Goal: Task Accomplishment & Management: Manage account settings

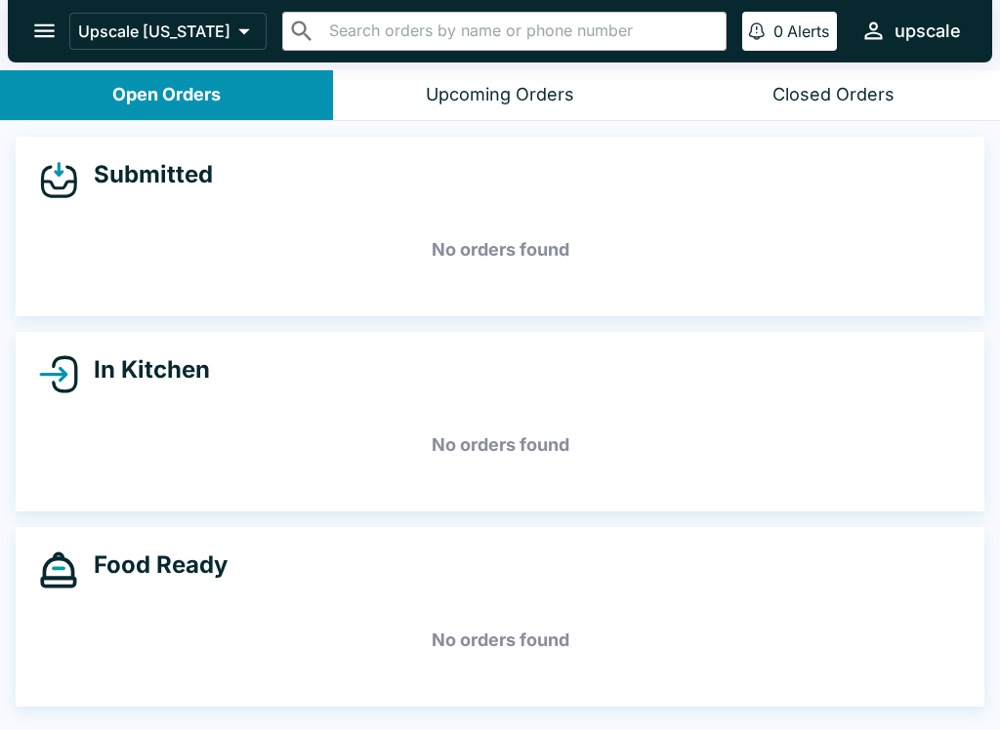
click at [73, 720] on div "Submitted No orders found In Kitchen No orders found Food Ready No orders found" at bounding box center [500, 427] width 1000 height 613
click at [34, 720] on div "Submitted No orders found In Kitchen No orders found Food Ready No orders found" at bounding box center [500, 427] width 1000 height 613
click at [599, 320] on div "Submitted No orders found In Kitchen No orders found Food Ready No orders found" at bounding box center [500, 427] width 1000 height 613
click at [833, 95] on div "Closed Orders" at bounding box center [833, 95] width 122 height 22
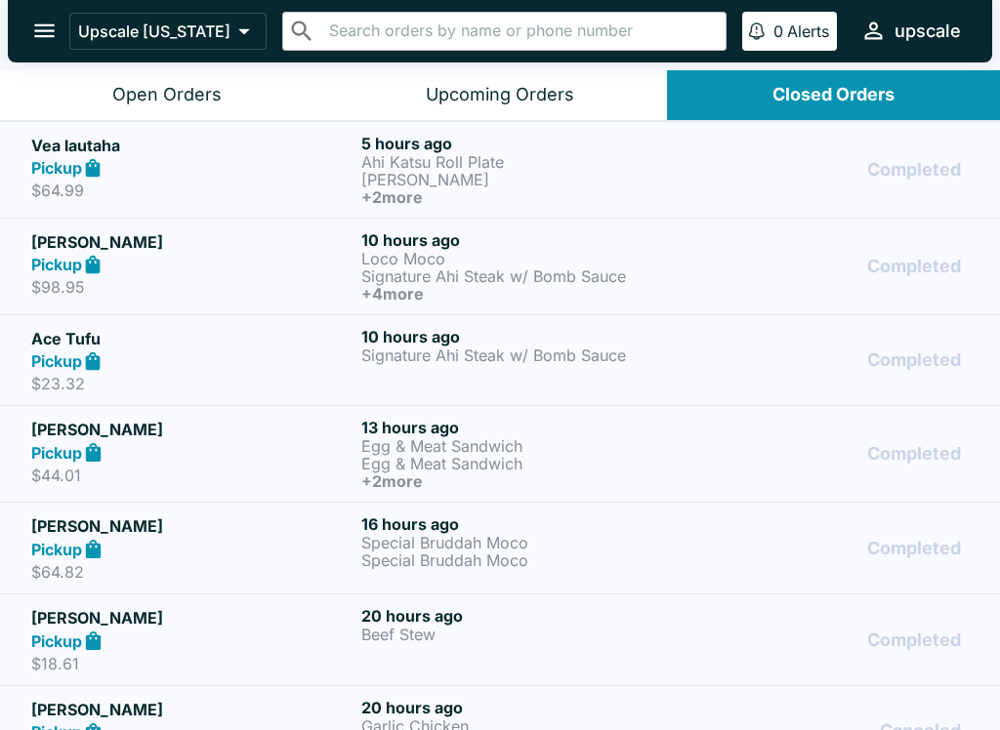
click at [214, 360] on div "Pickup" at bounding box center [192, 361] width 322 height 22
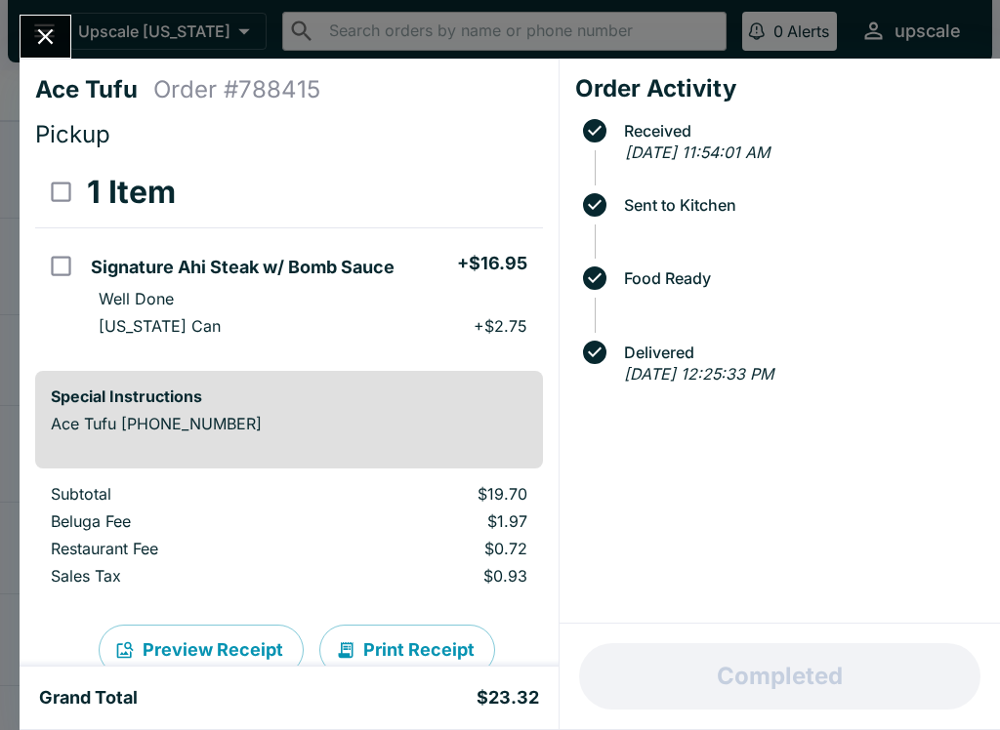
click at [58, 40] on icon "Close" at bounding box center [45, 36] width 26 height 26
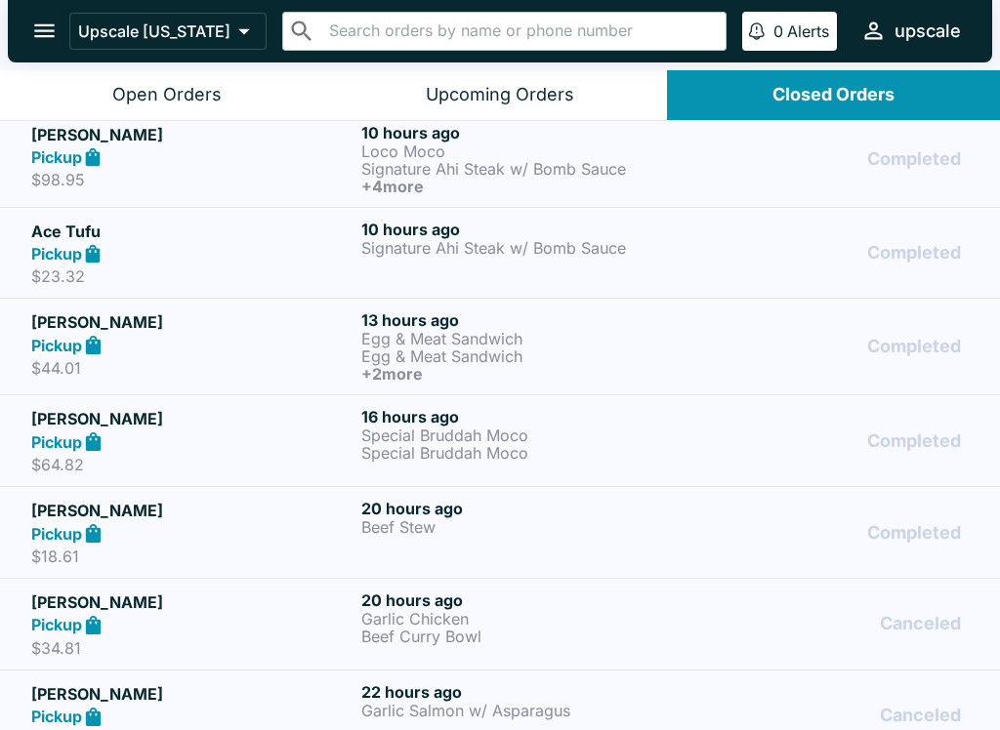
scroll to position [109, 0]
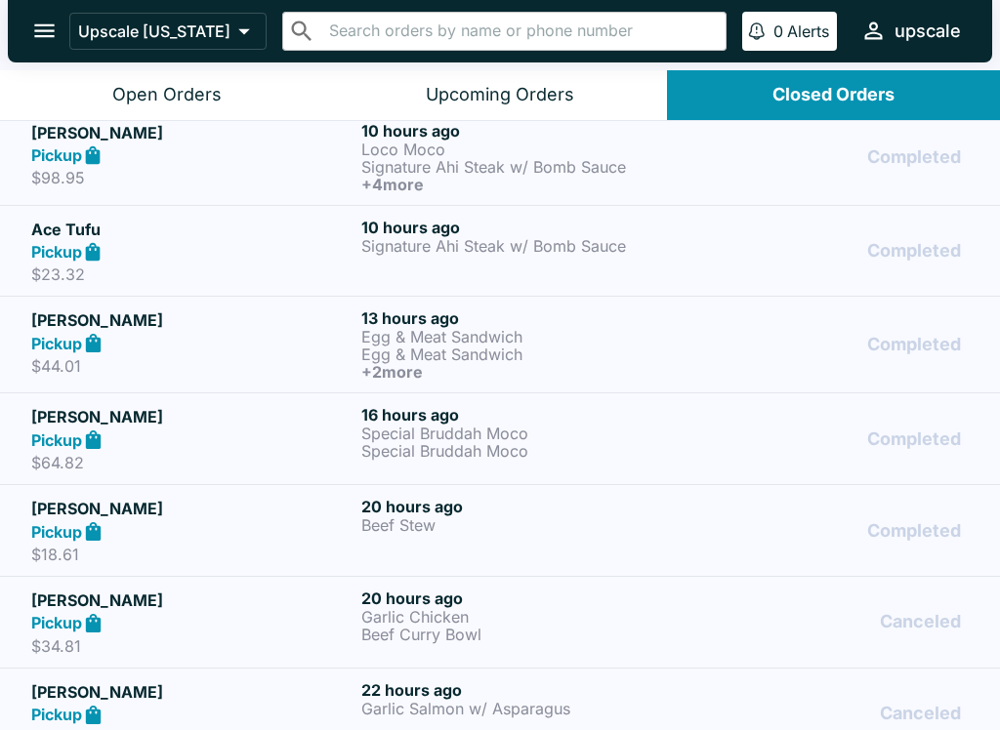
click at [475, 529] on p "Beef Stew" at bounding box center [522, 525] width 322 height 18
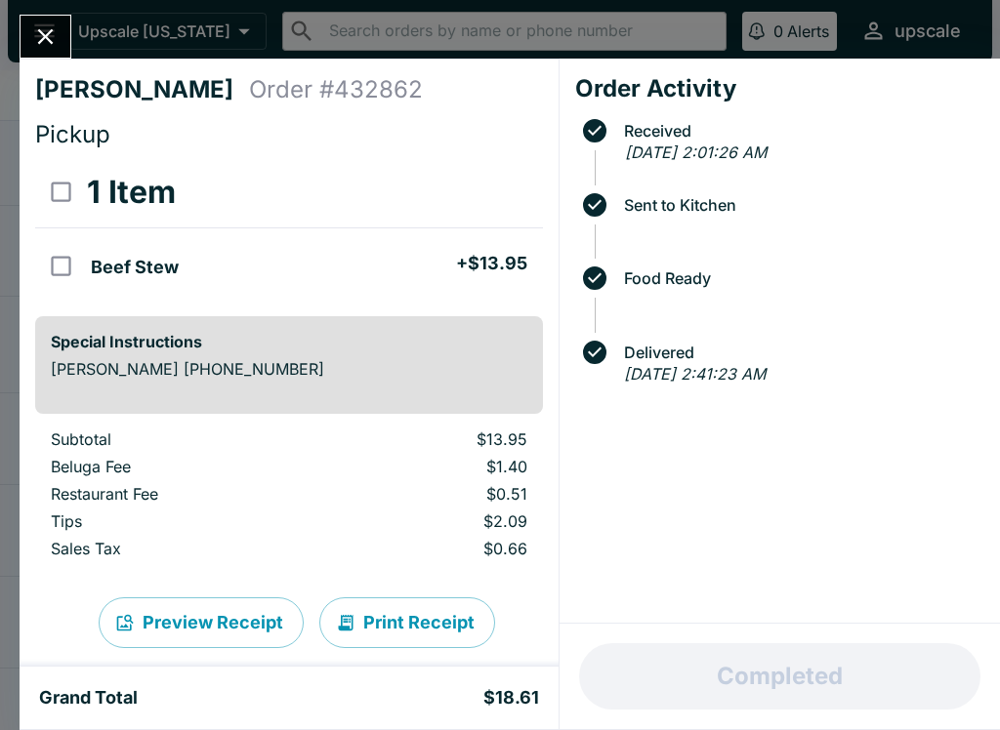
click at [22, 41] on button "Close" at bounding box center [45, 37] width 50 height 42
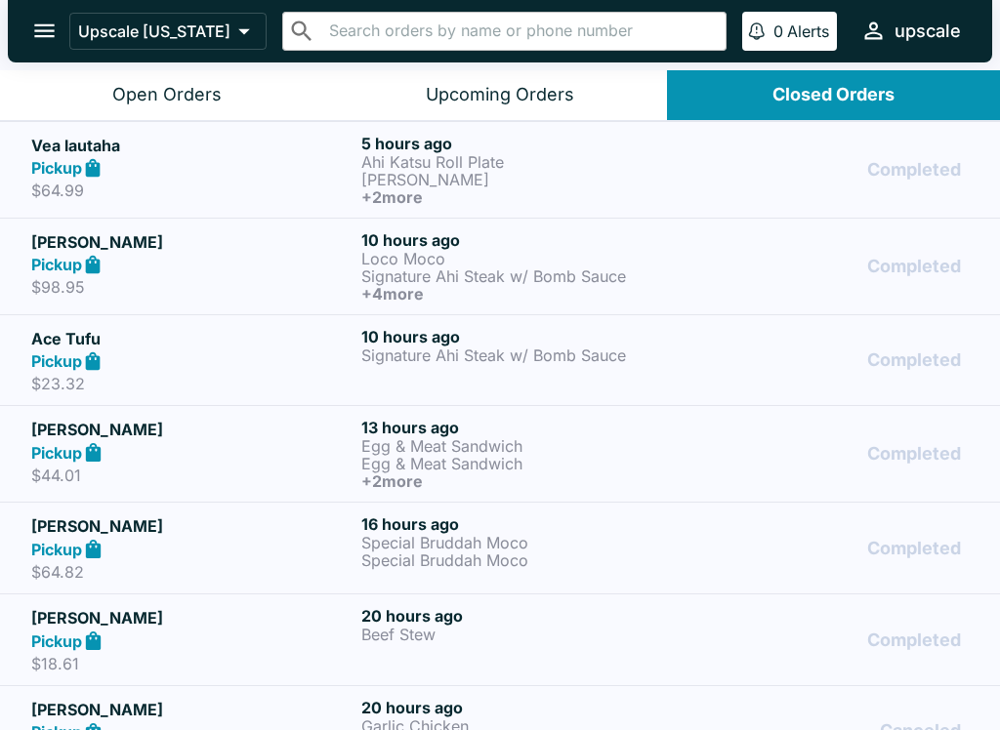
scroll to position [-5, 0]
click at [146, 90] on div "Open Orders" at bounding box center [166, 95] width 109 height 22
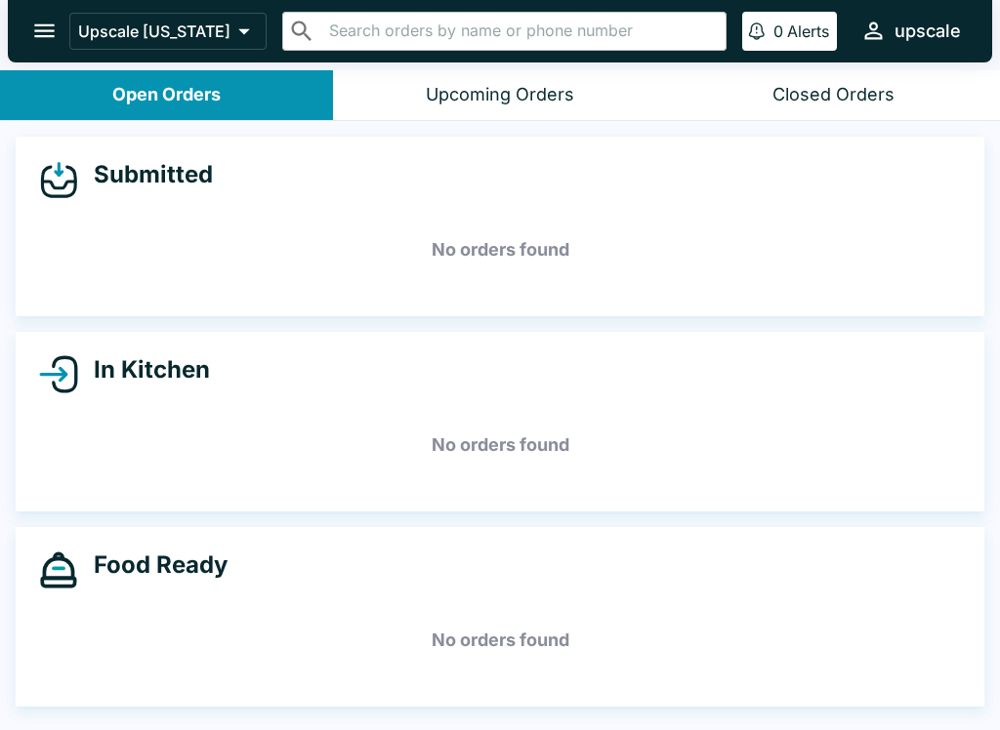
click at [800, 40] on p "Alerts" at bounding box center [808, 31] width 42 height 20
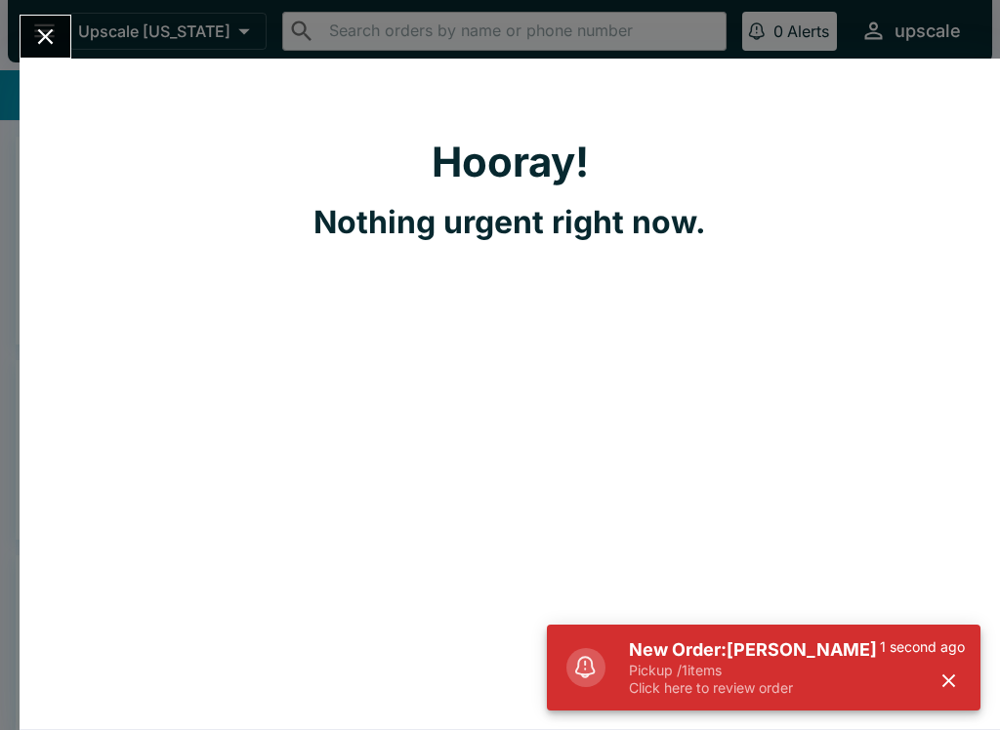
click at [59, 31] on icon "Close" at bounding box center [45, 36] width 26 height 26
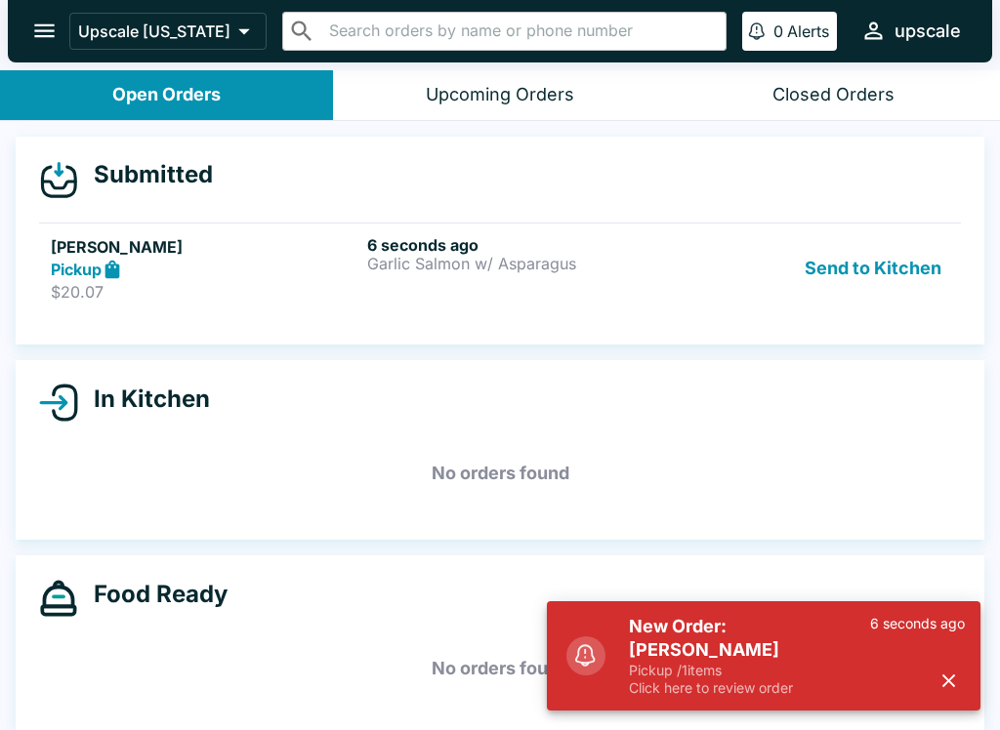
click at [710, 310] on link "[PERSON_NAME] Pickup $20.07 6 seconds ago Garlic Salmon w/ Asparagus Send to Ki…" at bounding box center [499, 269] width 921 height 92
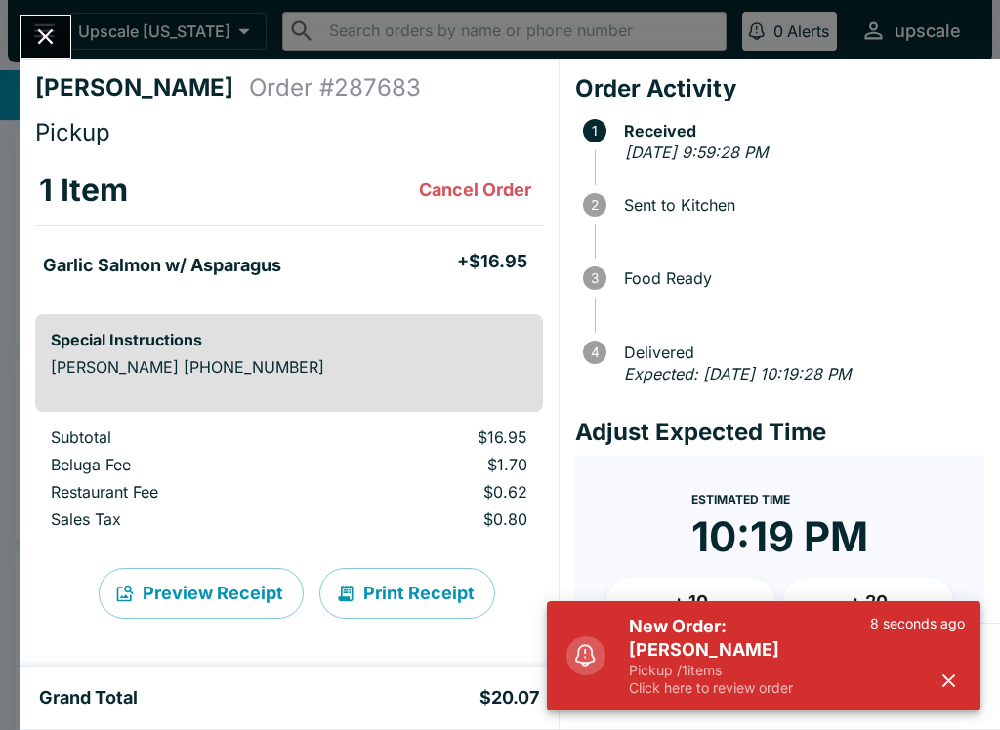
scroll to position [2, 0]
click at [954, 696] on button "button" at bounding box center [948, 681] width 32 height 32
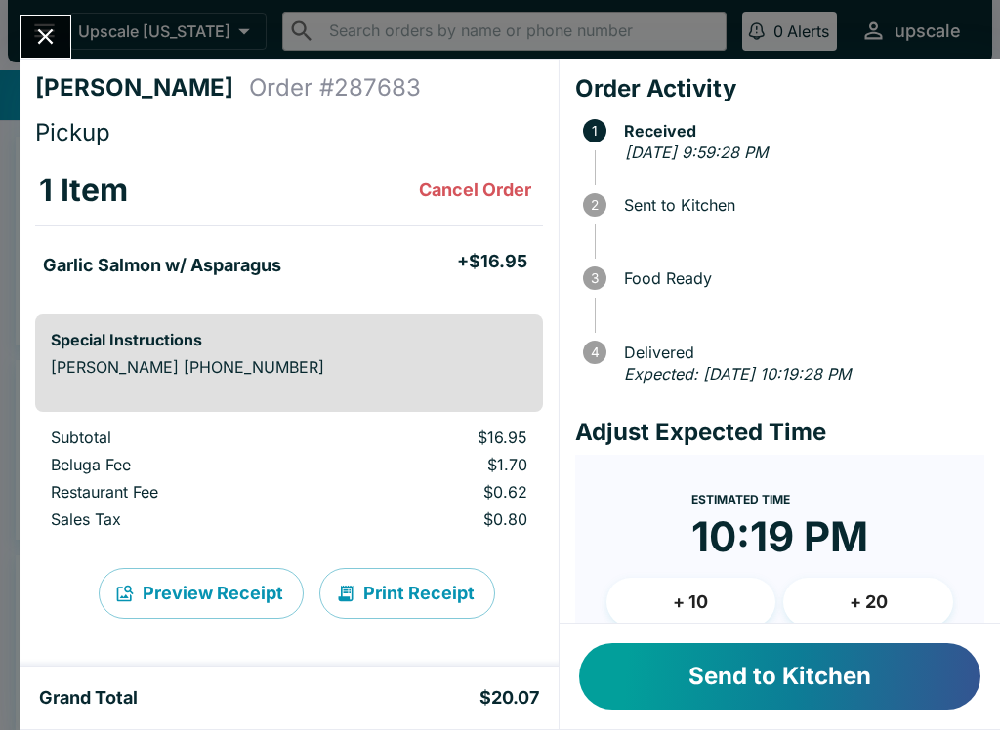
click at [826, 684] on button "Send to Kitchen" at bounding box center [779, 676] width 401 height 66
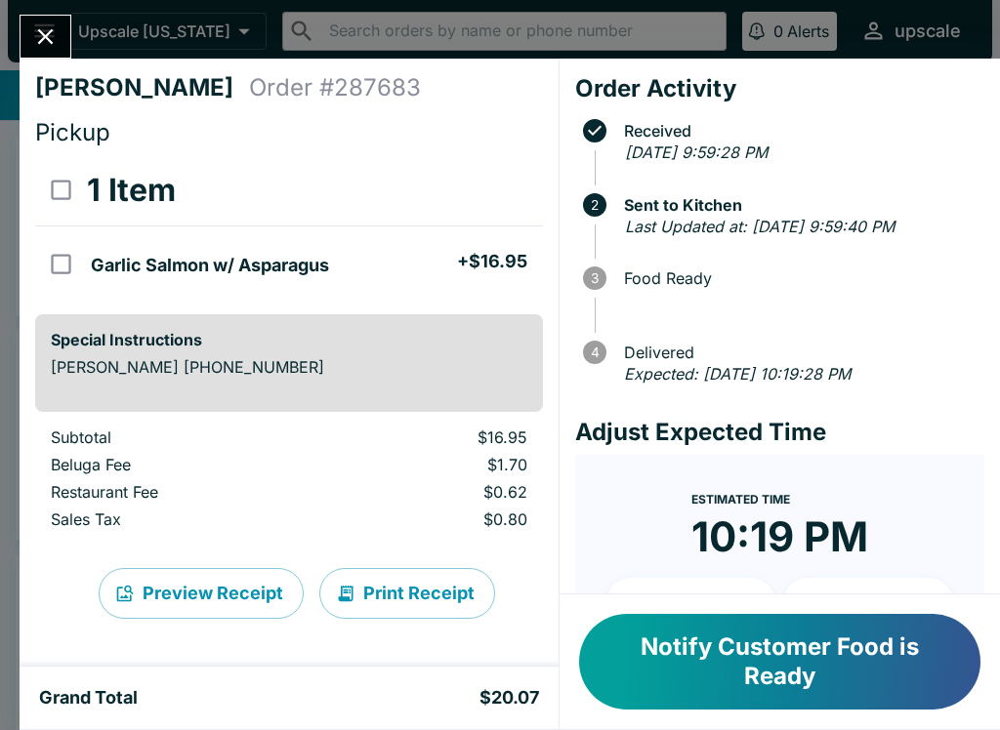
click at [35, 24] on icon "Close" at bounding box center [45, 36] width 26 height 26
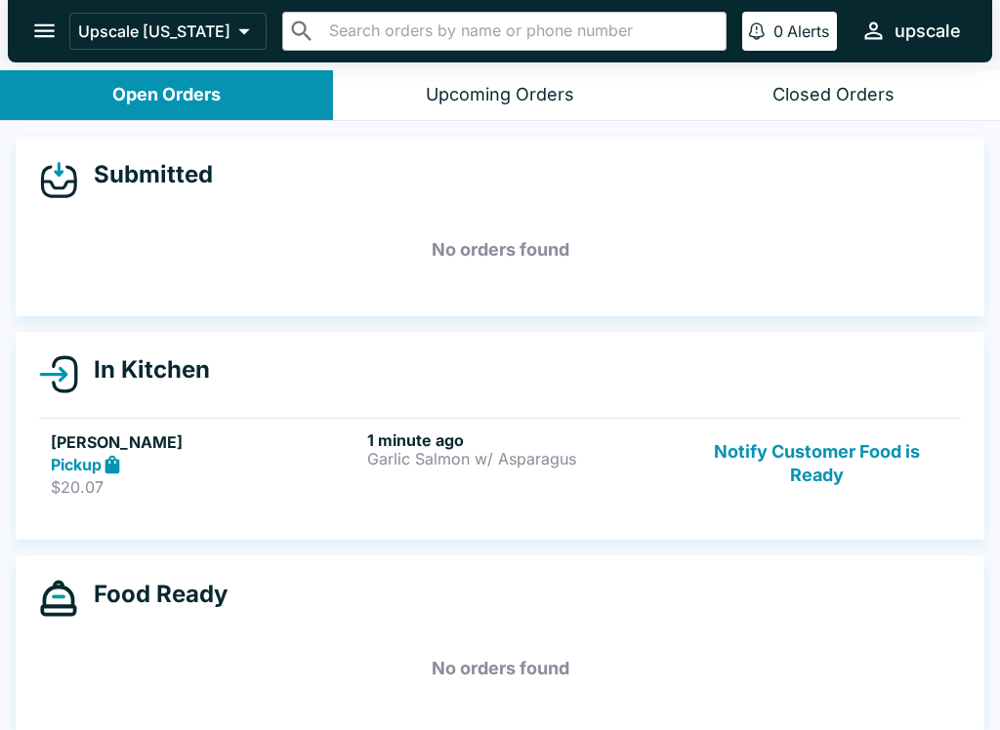
click at [516, 458] on p "Garlic Salmon w/ Asparagus" at bounding box center [521, 459] width 308 height 18
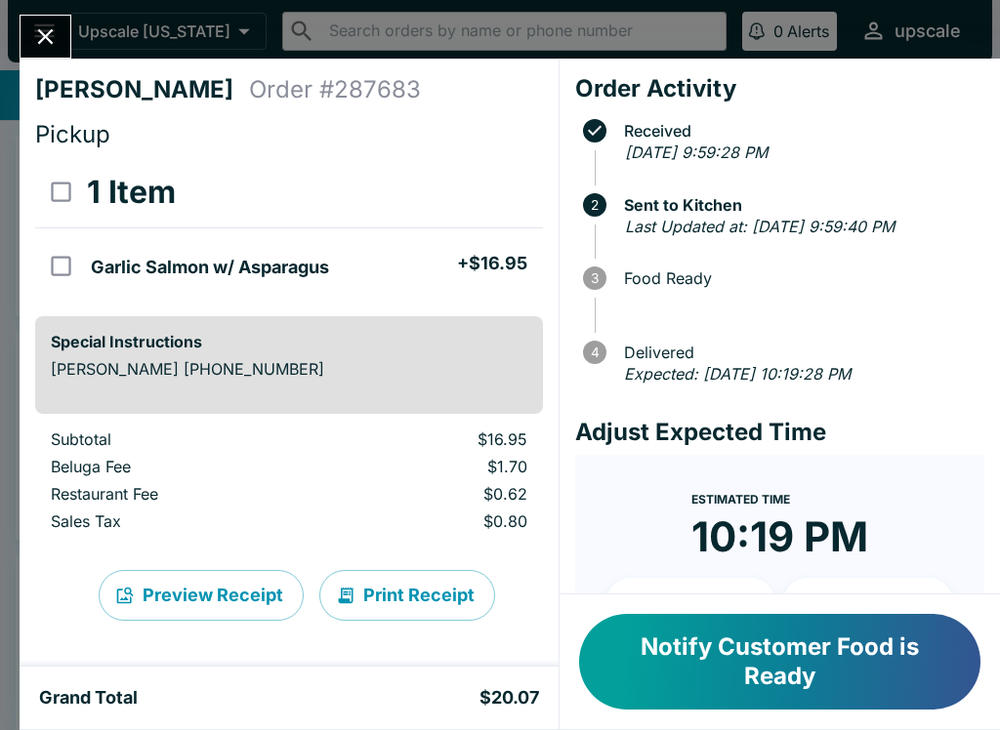
click at [675, 640] on button "Notify Customer Food is Ready" at bounding box center [779, 662] width 401 height 96
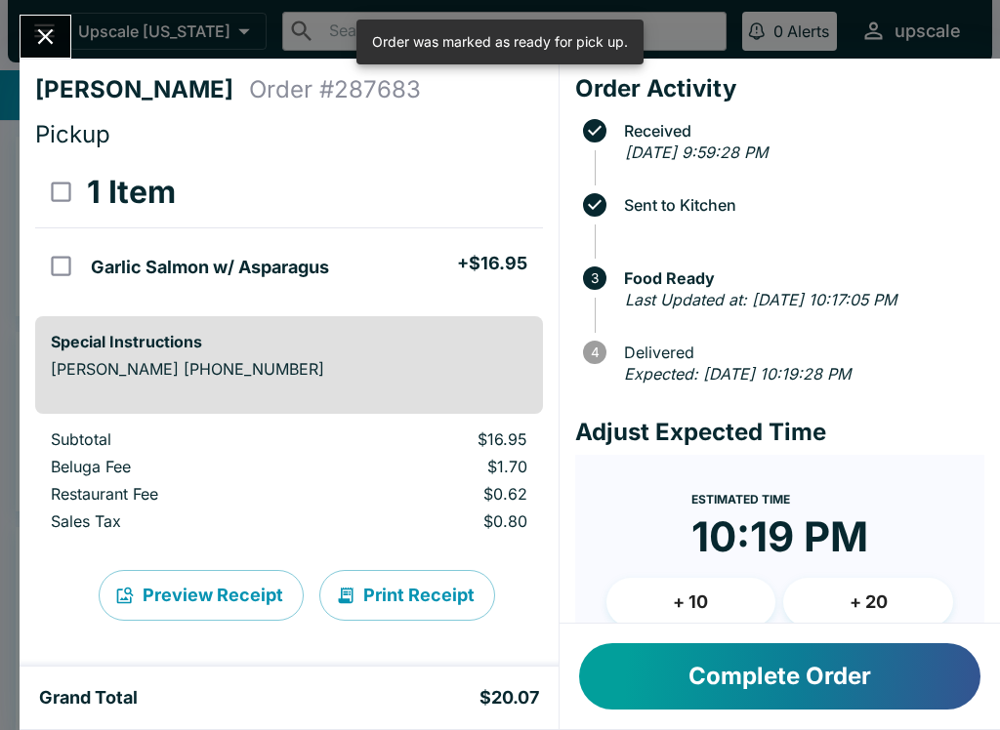
click at [801, 672] on button "Complete Order" at bounding box center [779, 676] width 401 height 66
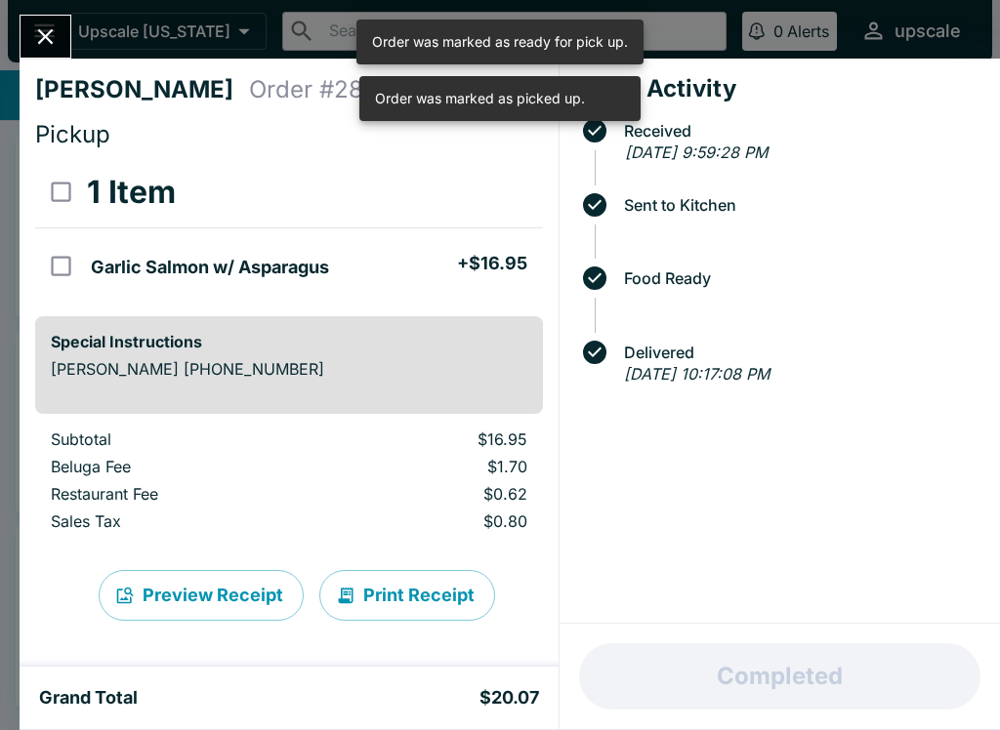
click at [41, 35] on icon "Close" at bounding box center [45, 36] width 26 height 26
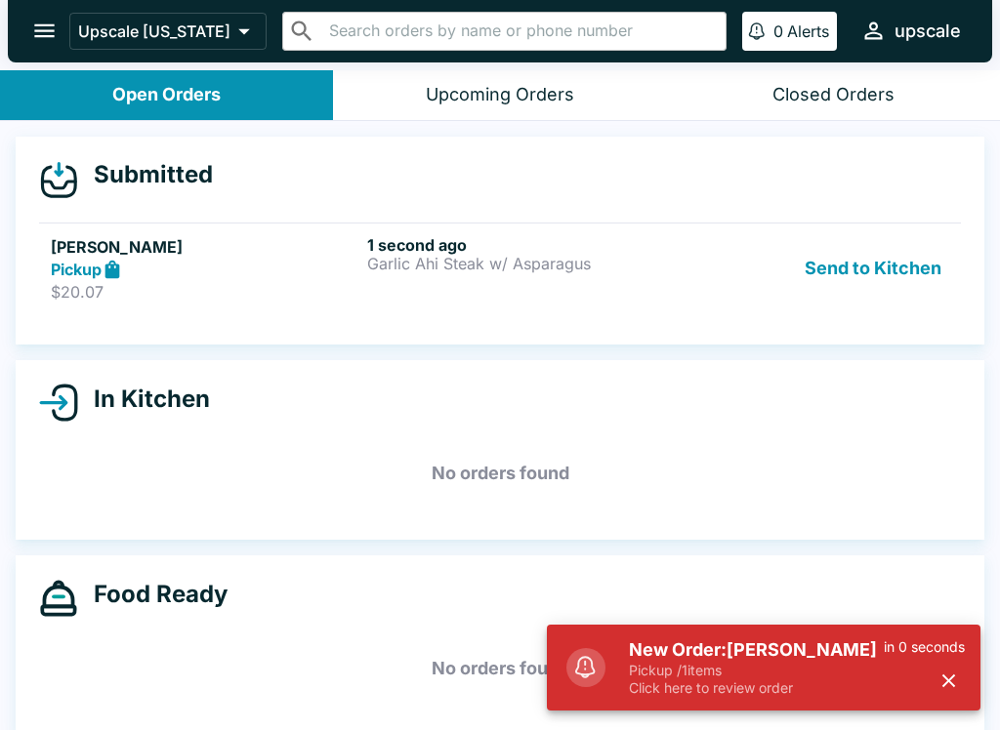
click at [728, 676] on p "Pickup / 1 items" at bounding box center [756, 671] width 255 height 18
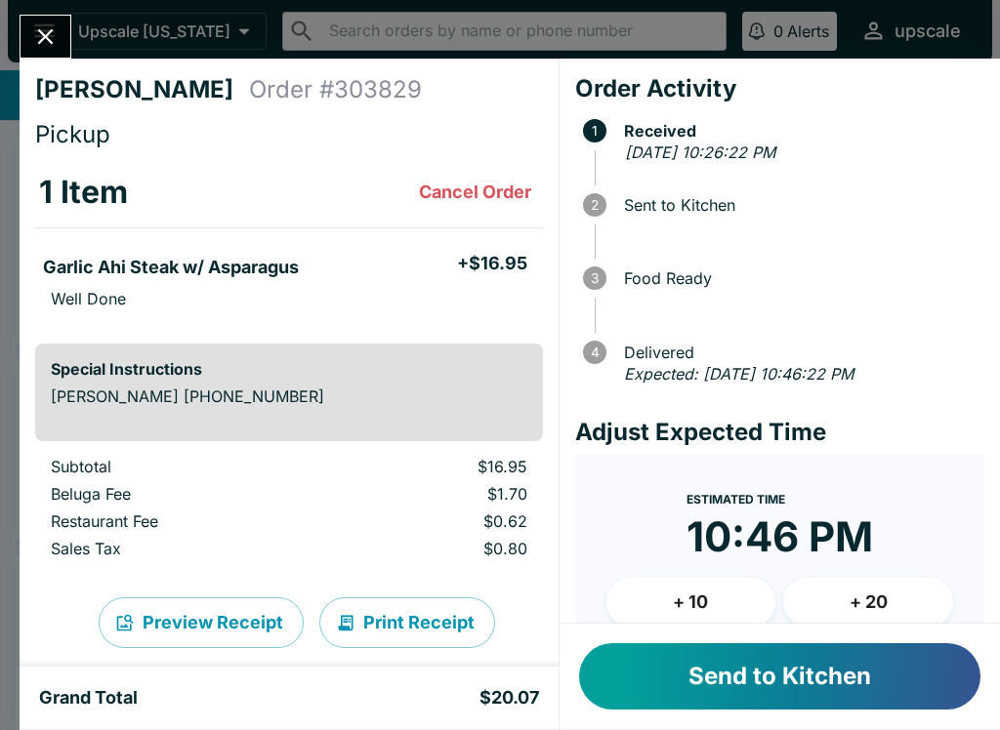
click at [756, 687] on button "Send to Kitchen" at bounding box center [779, 676] width 401 height 66
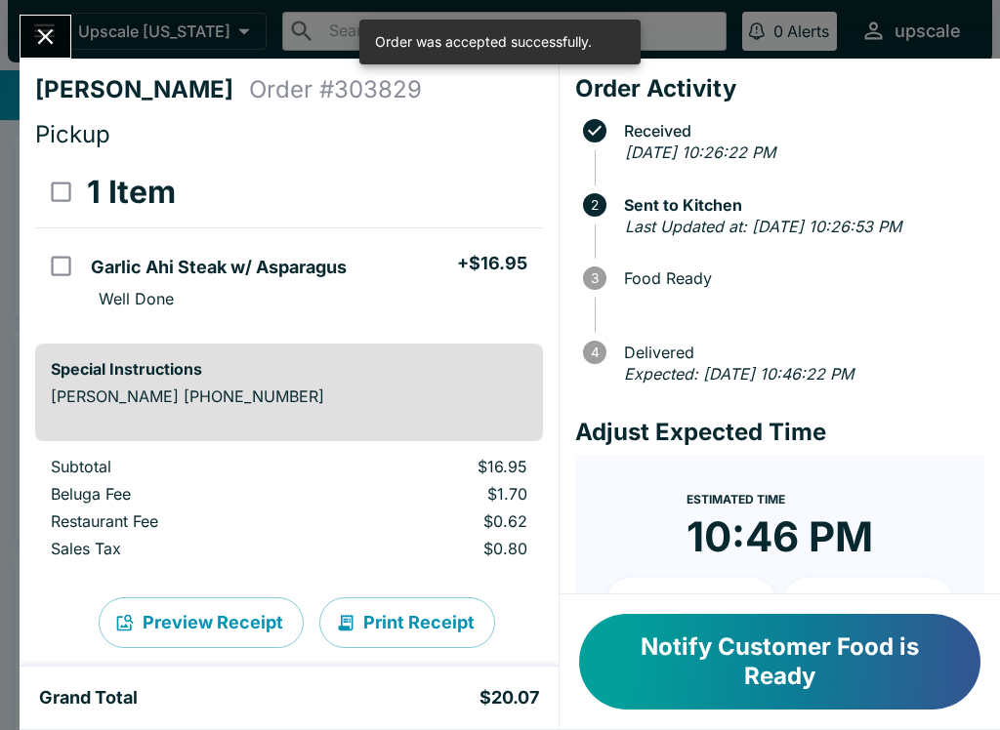
click at [437, 628] on button "Print Receipt" at bounding box center [407, 622] width 176 height 51
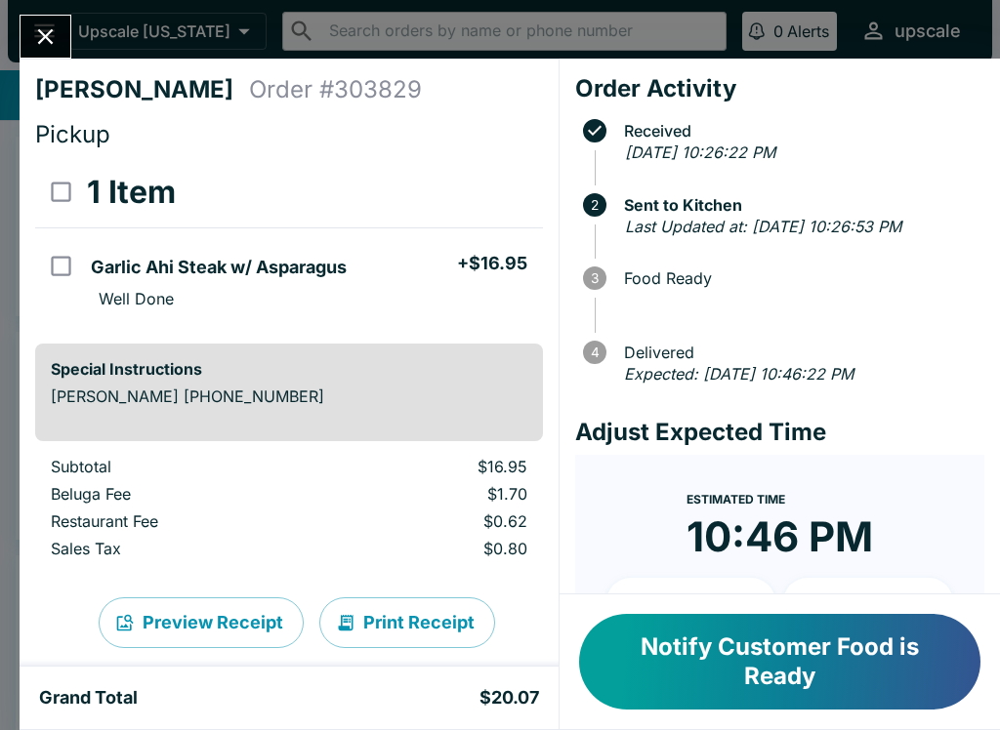
click at [779, 682] on button "Notify Customer Food is Ready" at bounding box center [779, 662] width 401 height 96
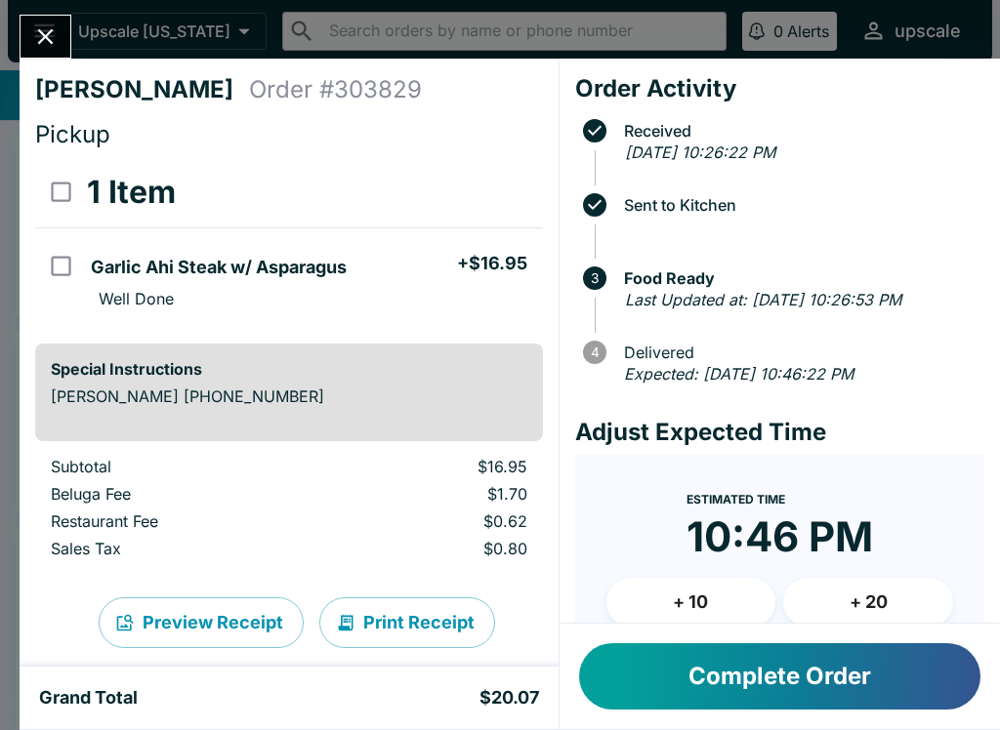
click at [844, 665] on button "Complete Order" at bounding box center [779, 676] width 401 height 66
click at [806, 670] on button "Complete Order" at bounding box center [779, 676] width 401 height 66
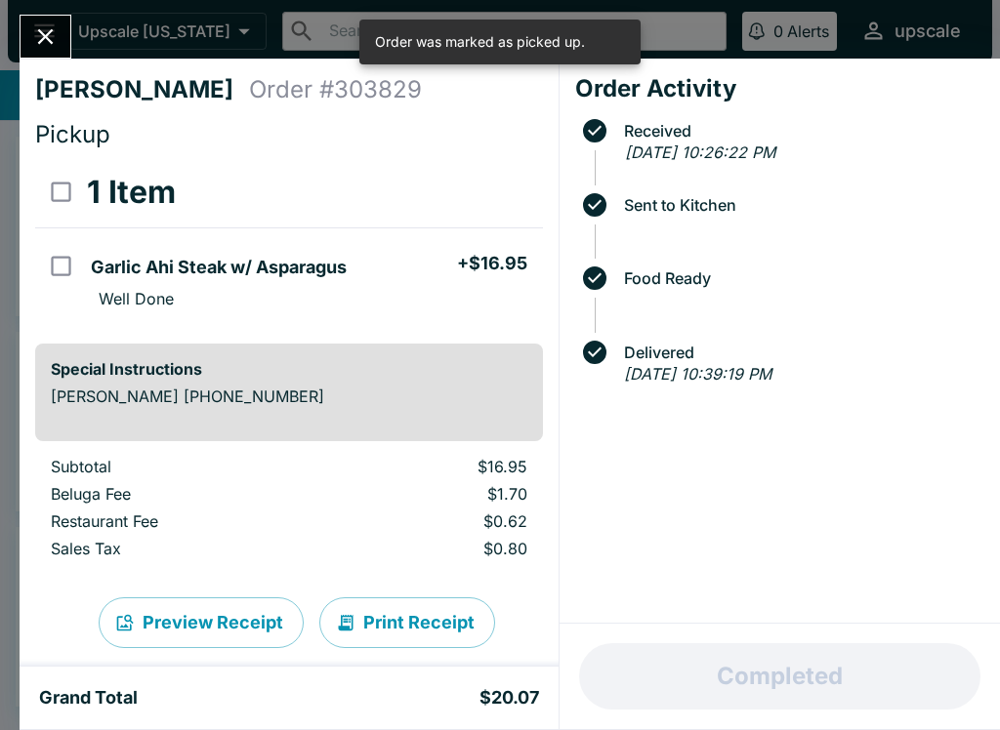
click at [38, 17] on button "Close" at bounding box center [45, 37] width 50 height 42
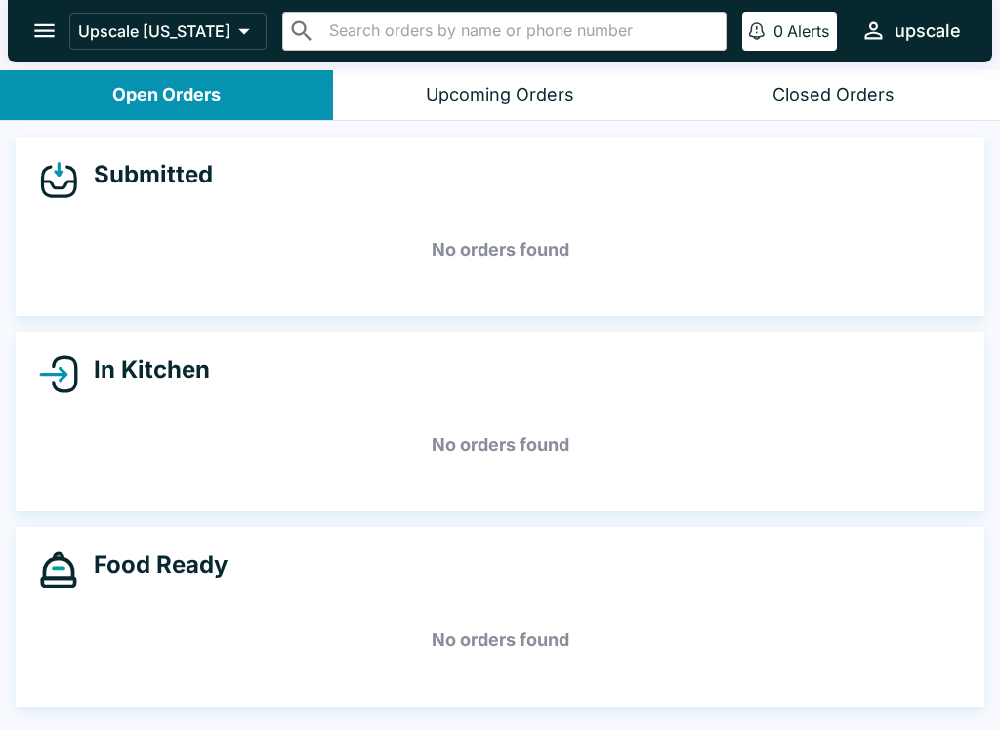
scroll to position [3, 0]
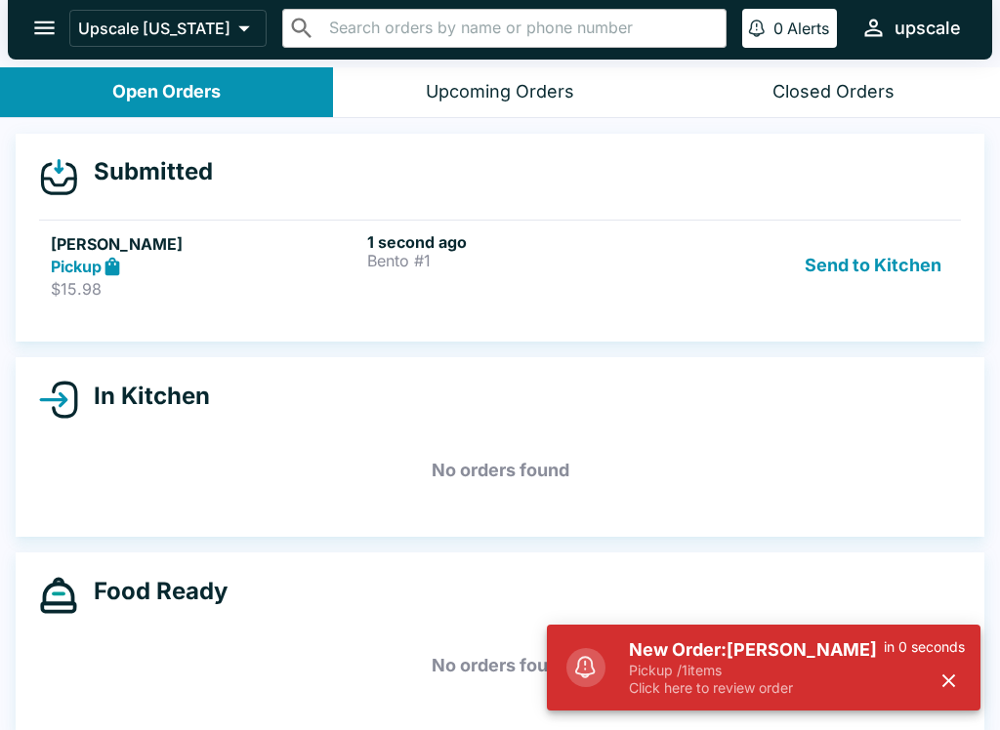
click at [752, 682] on p "Click here to review order" at bounding box center [756, 688] width 255 height 18
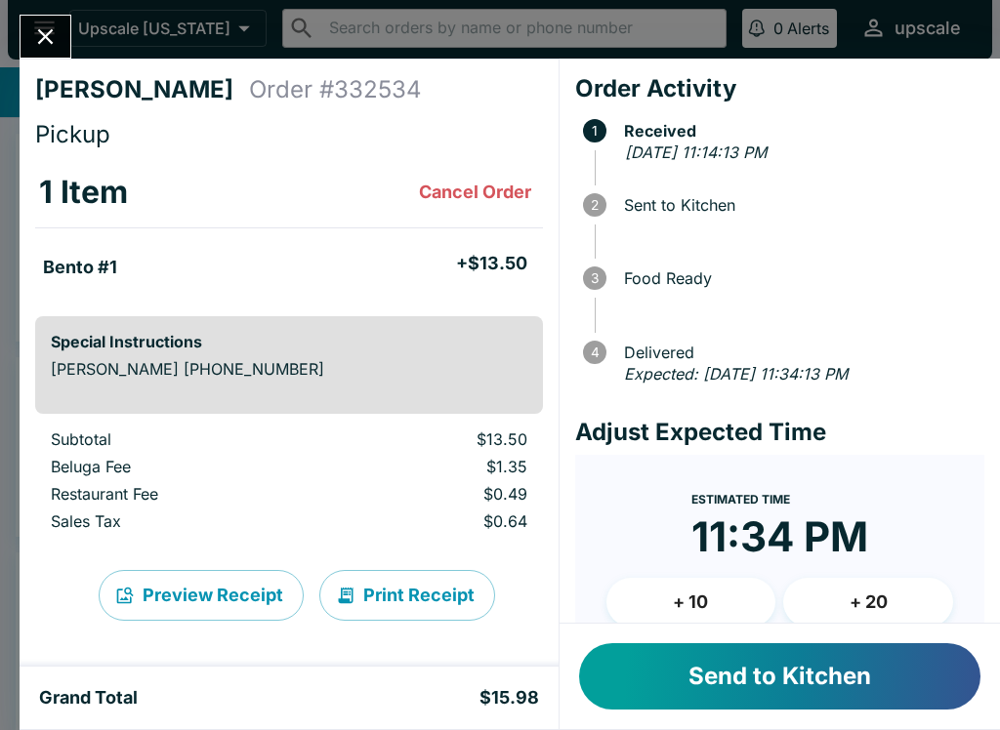
click at [789, 671] on button "Send to Kitchen" at bounding box center [779, 676] width 401 height 66
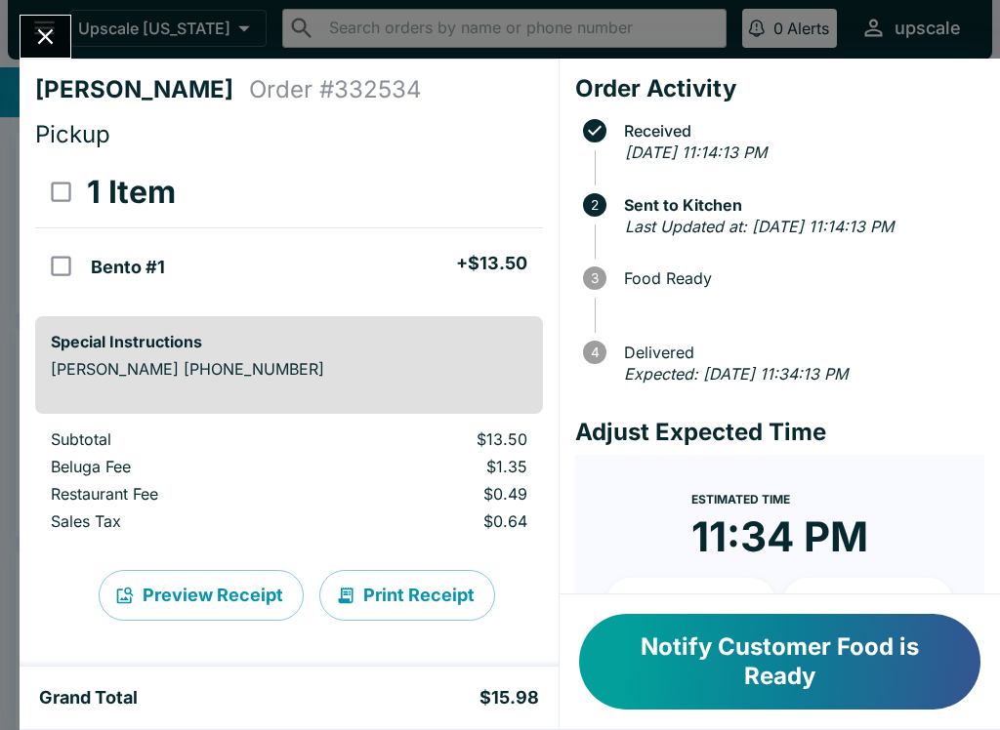
click at [388, 589] on button "Print Receipt" at bounding box center [407, 595] width 176 height 51
click at [39, 20] on button "Close" at bounding box center [45, 37] width 50 height 42
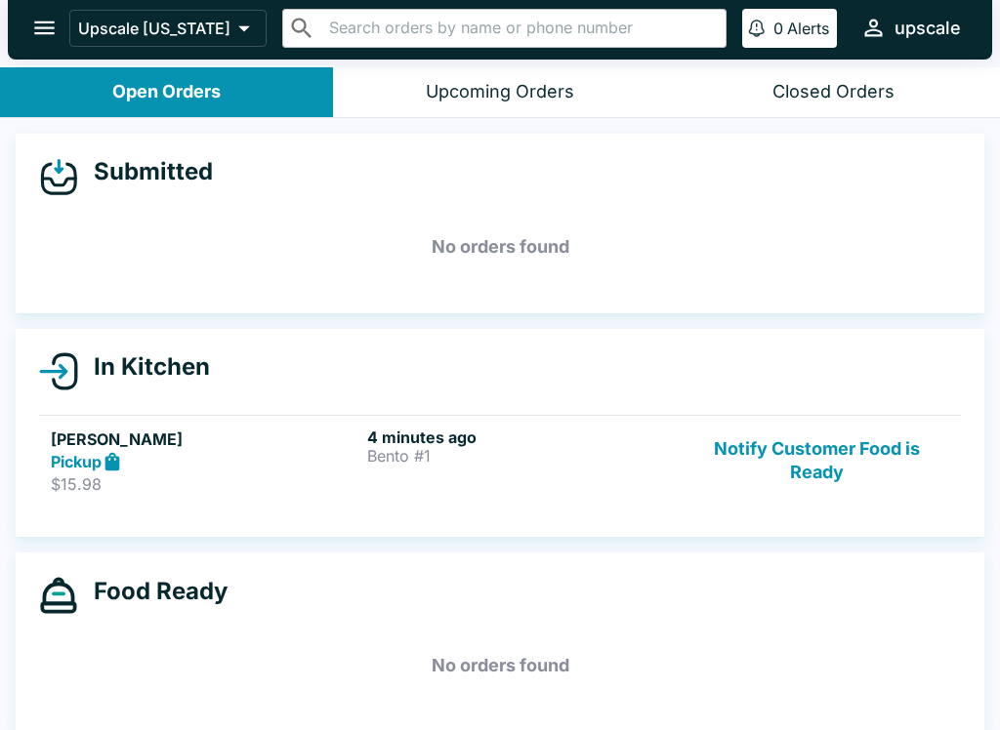
click at [294, 433] on h5 "[PERSON_NAME]" at bounding box center [205, 439] width 308 height 23
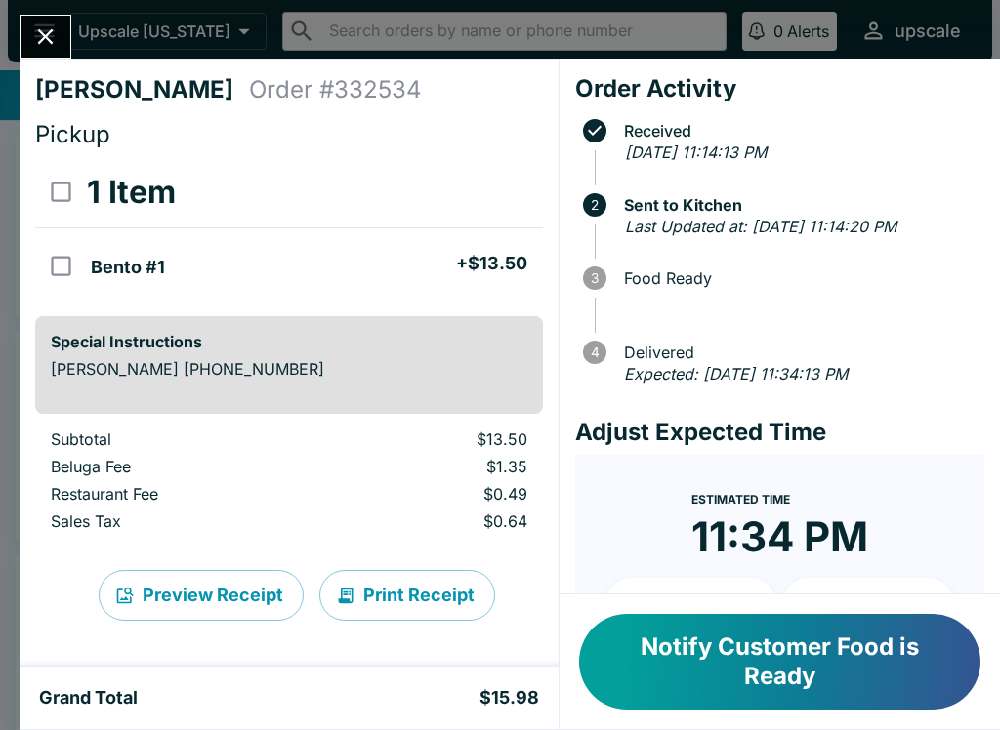
click at [756, 628] on button "Notify Customer Food is Ready" at bounding box center [779, 662] width 401 height 96
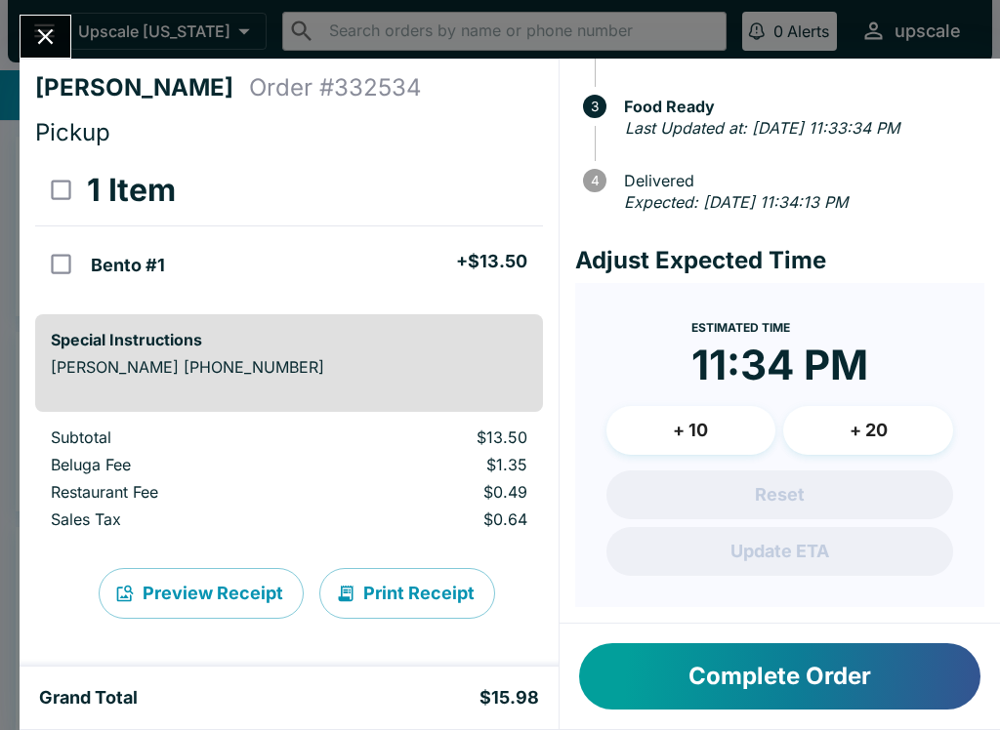
scroll to position [2, 0]
click at [805, 705] on button "Complete Order" at bounding box center [779, 676] width 401 height 66
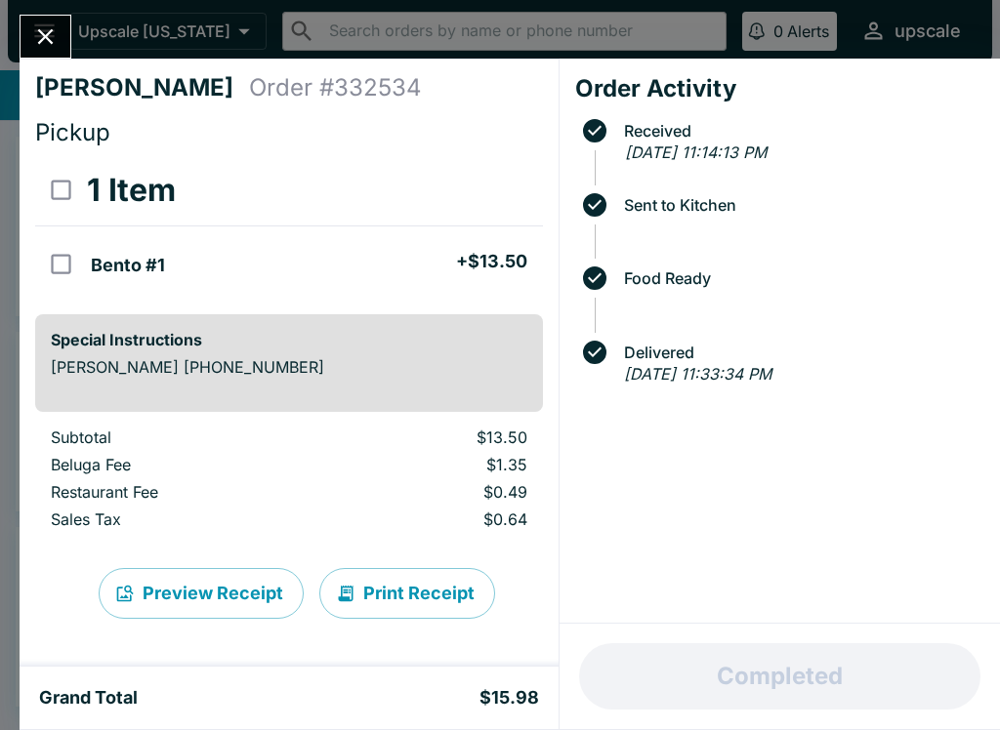
scroll to position [0, 0]
click at [804, 704] on div "Completed" at bounding box center [779, 676] width 440 height 105
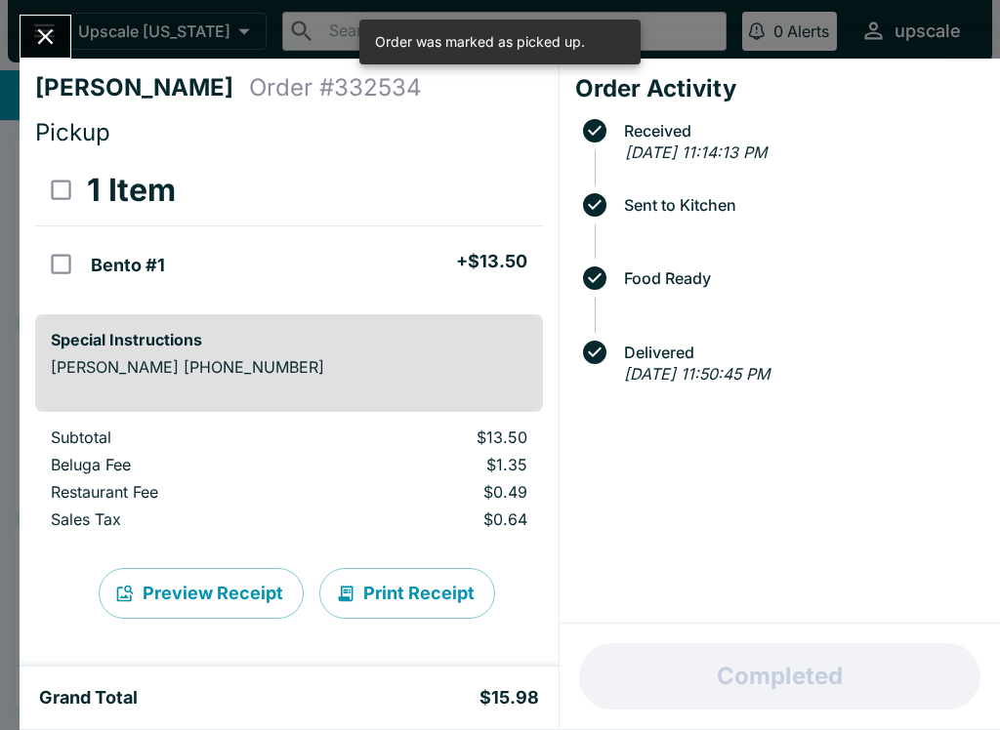
click at [58, 33] on icon "Close" at bounding box center [45, 36] width 26 height 26
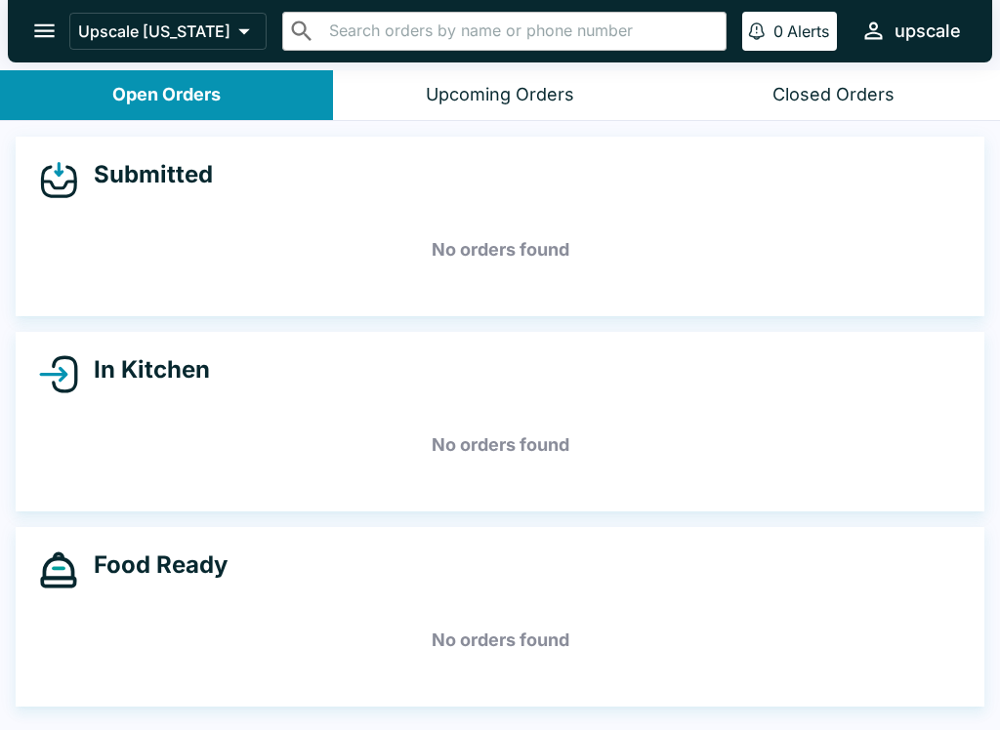
click at [781, 691] on div "Food Ready No orders found" at bounding box center [500, 617] width 968 height 180
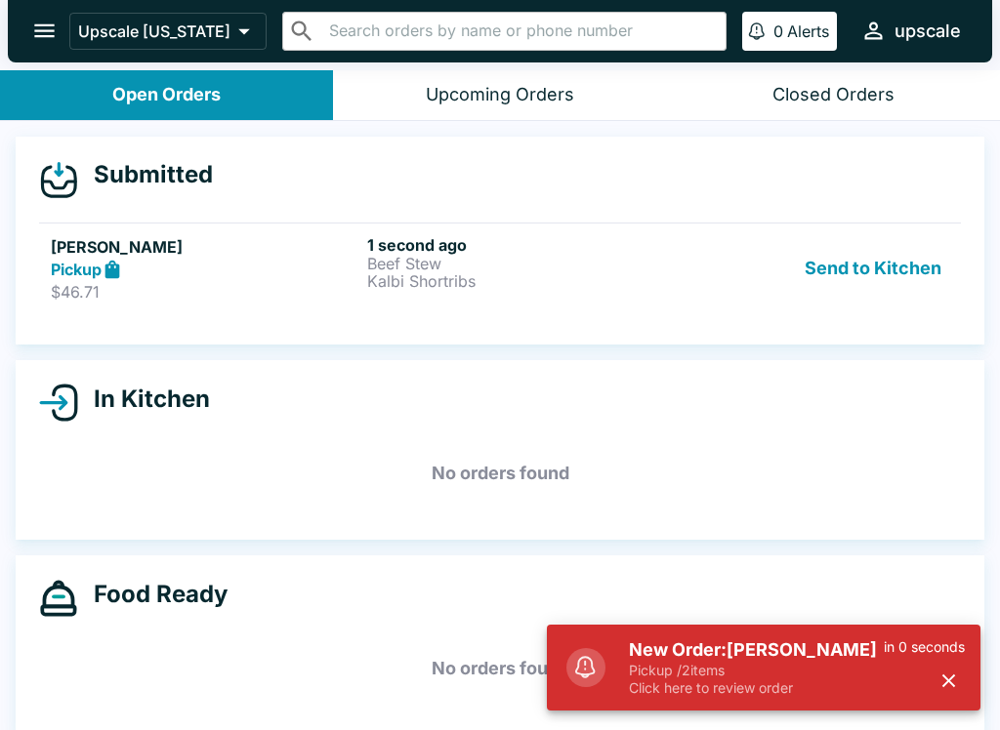
click at [748, 649] on h5 "New Order: [PERSON_NAME]" at bounding box center [756, 649] width 255 height 23
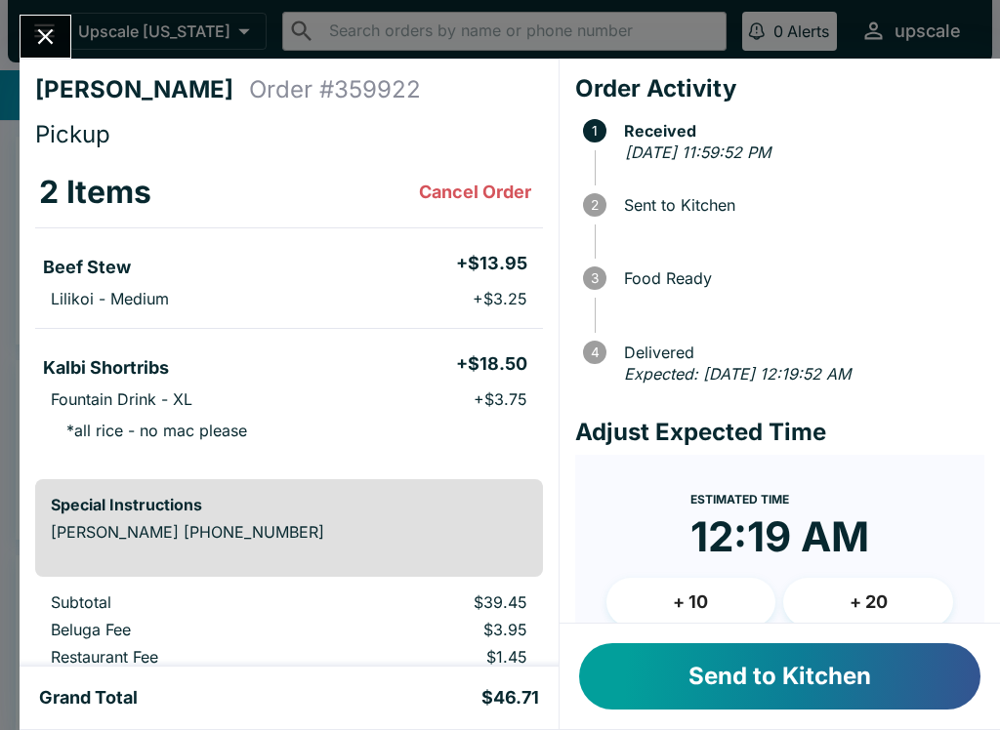
click at [735, 672] on button "Send to Kitchen" at bounding box center [779, 676] width 401 height 66
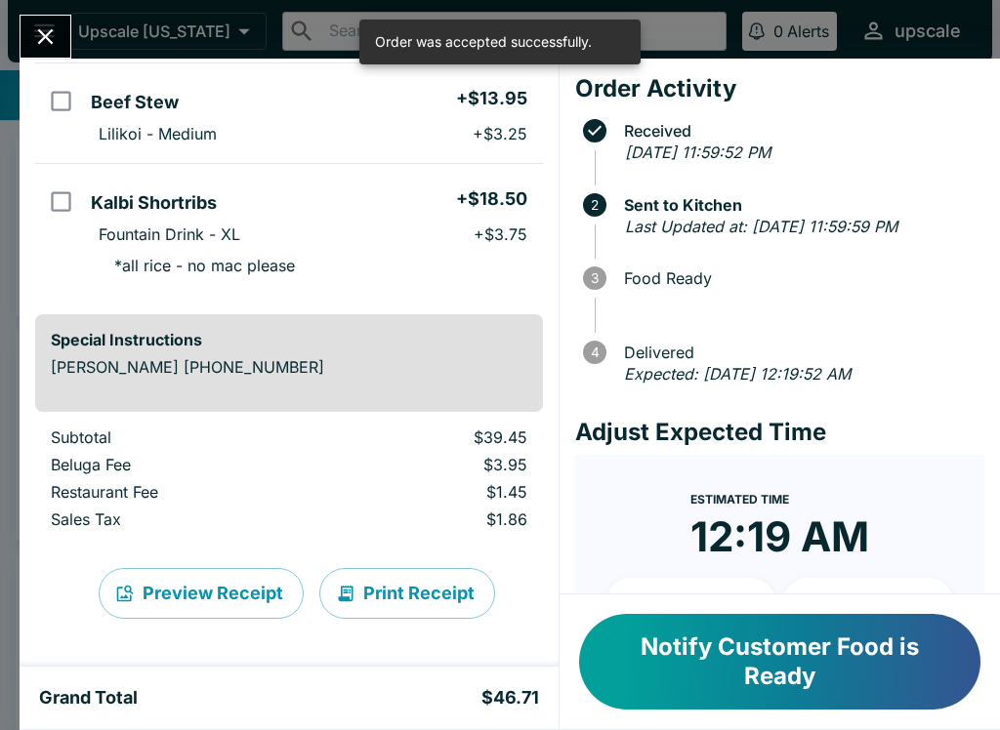
scroll to position [165, 0]
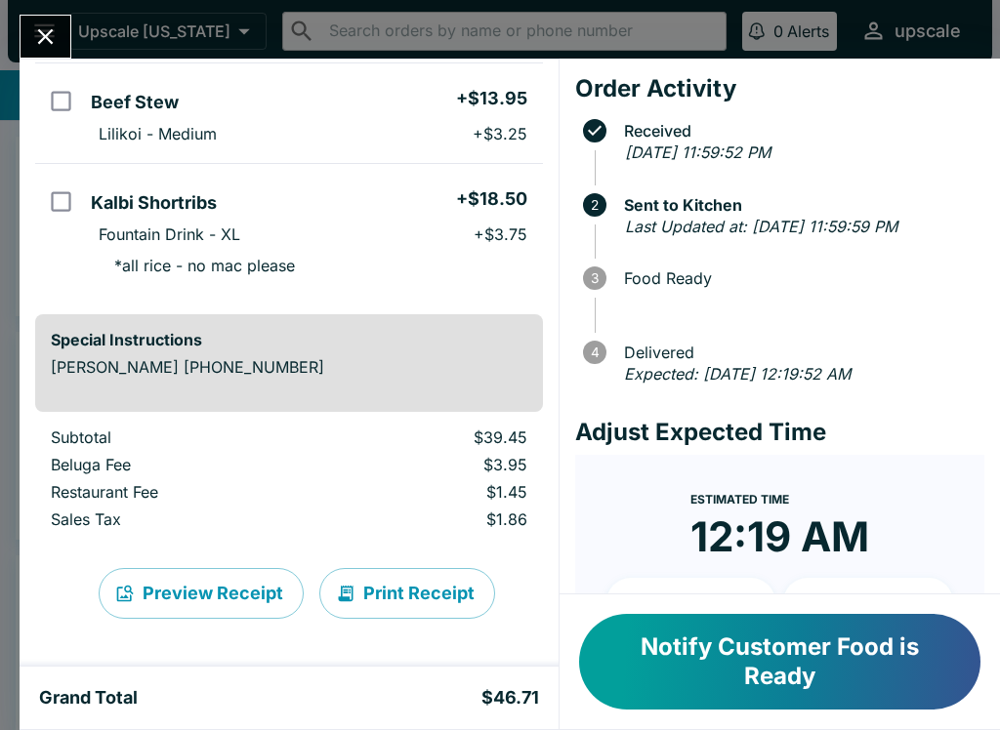
click at [682, 658] on button "Notify Customer Food is Ready" at bounding box center [779, 662] width 401 height 96
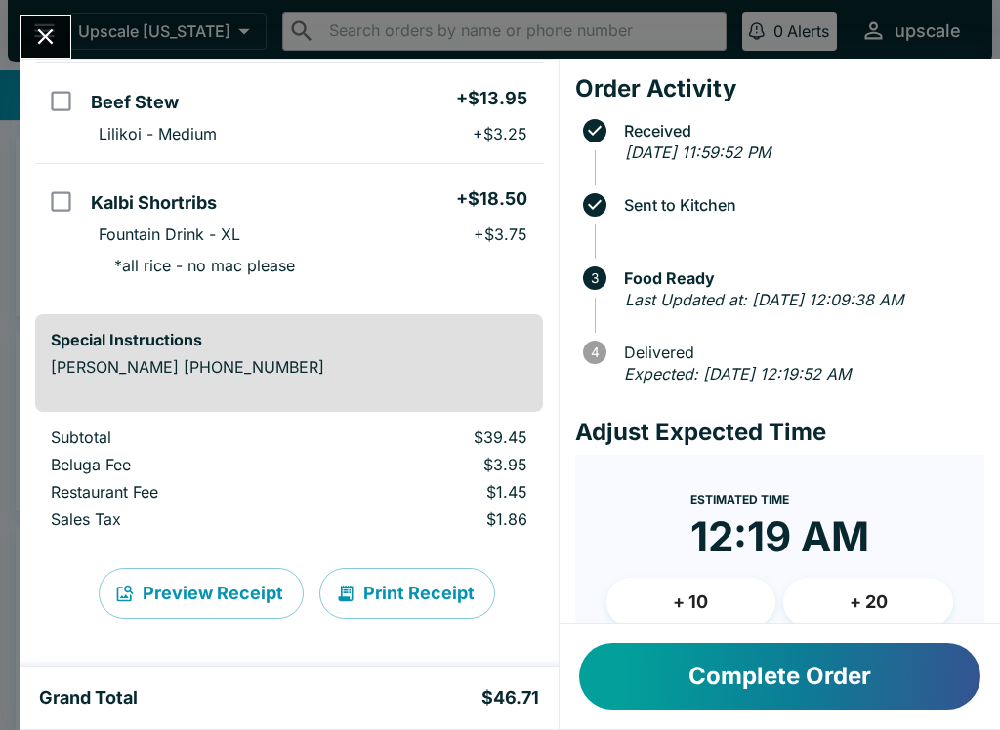
click at [422, 707] on div "Grand Total $46.71" at bounding box center [289, 697] width 500 height 23
click at [718, 659] on button "Complete Order" at bounding box center [779, 676] width 401 height 66
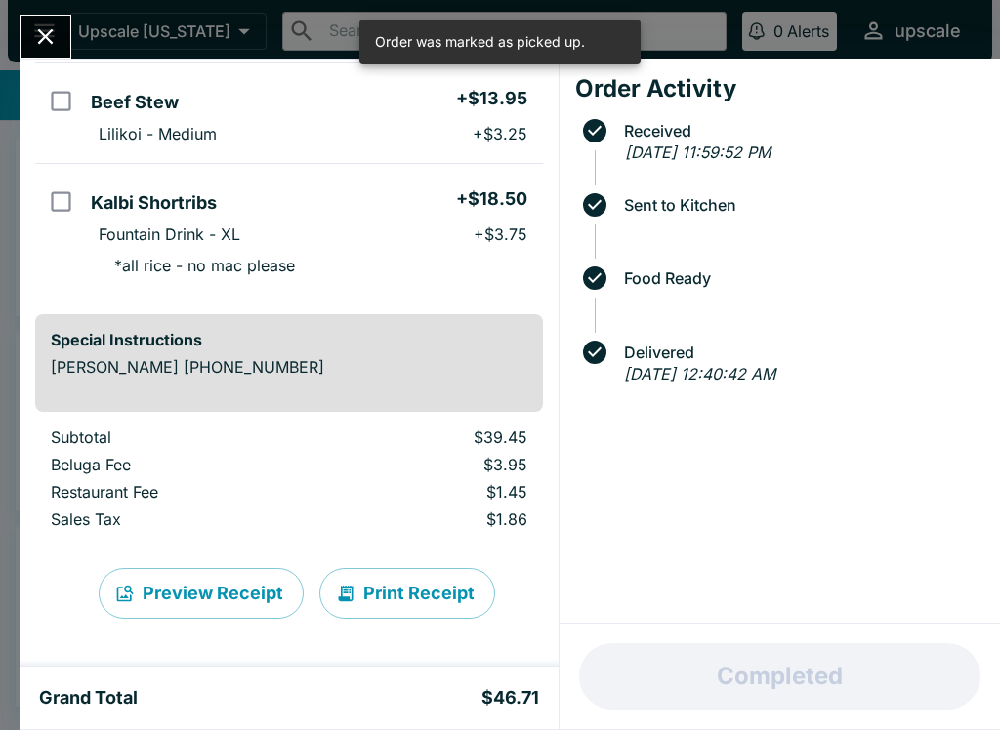
click at [38, 31] on icon "Close" at bounding box center [45, 36] width 26 height 26
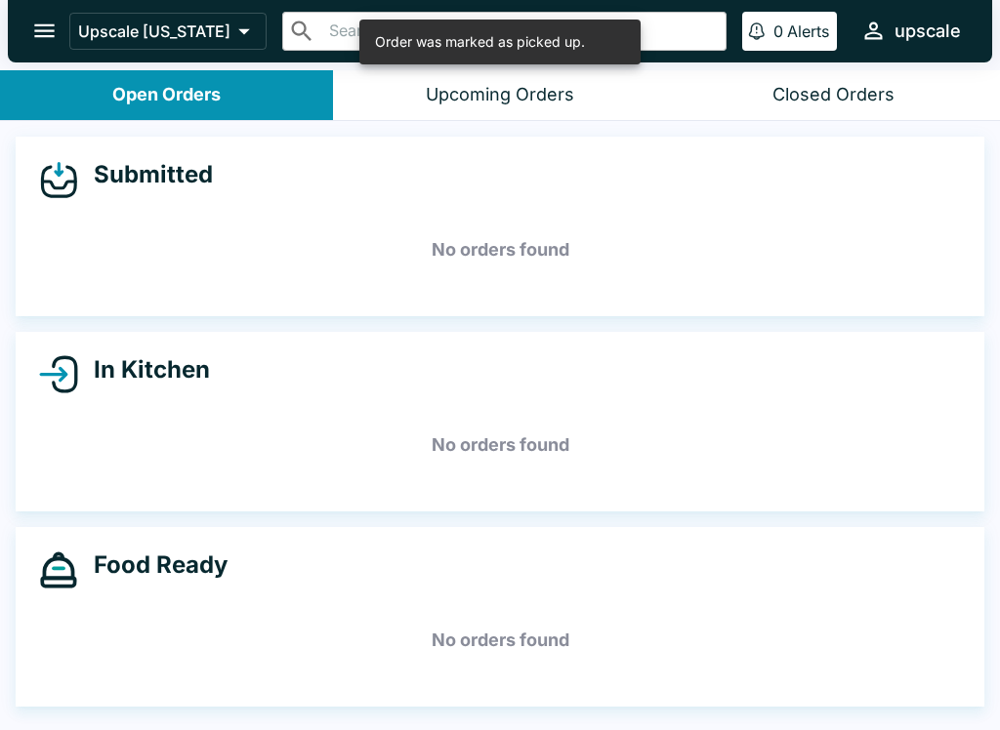
scroll to position [3, 0]
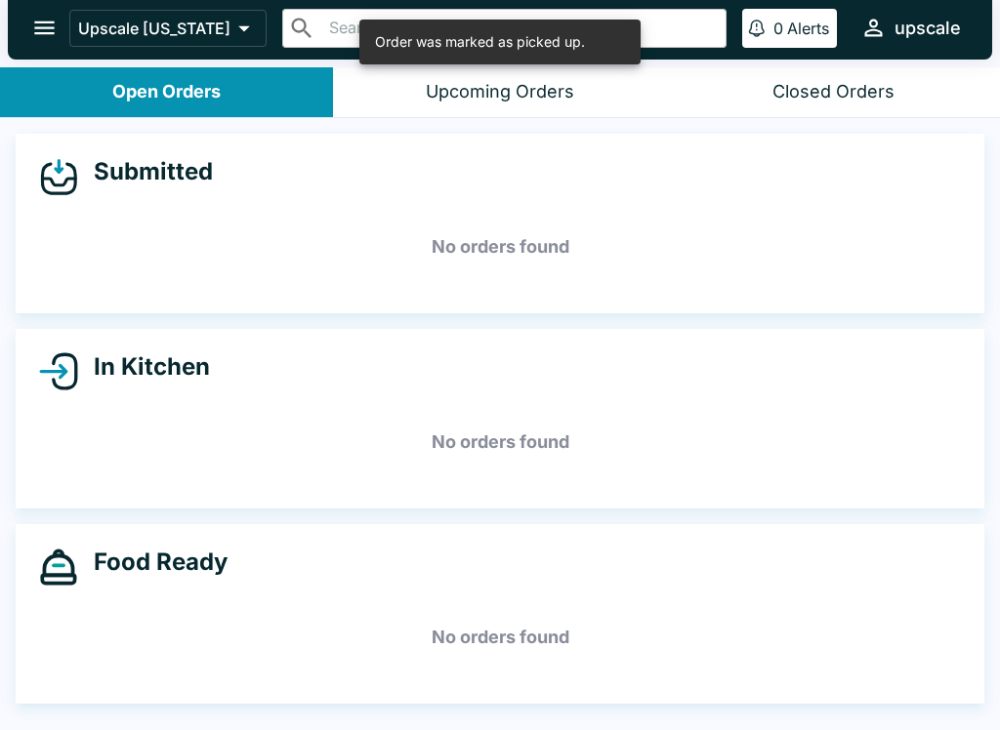
click at [30, 44] on button "open drawer" at bounding box center [45, 28] width 50 height 50
